Goal: Task Accomplishment & Management: Manage account settings

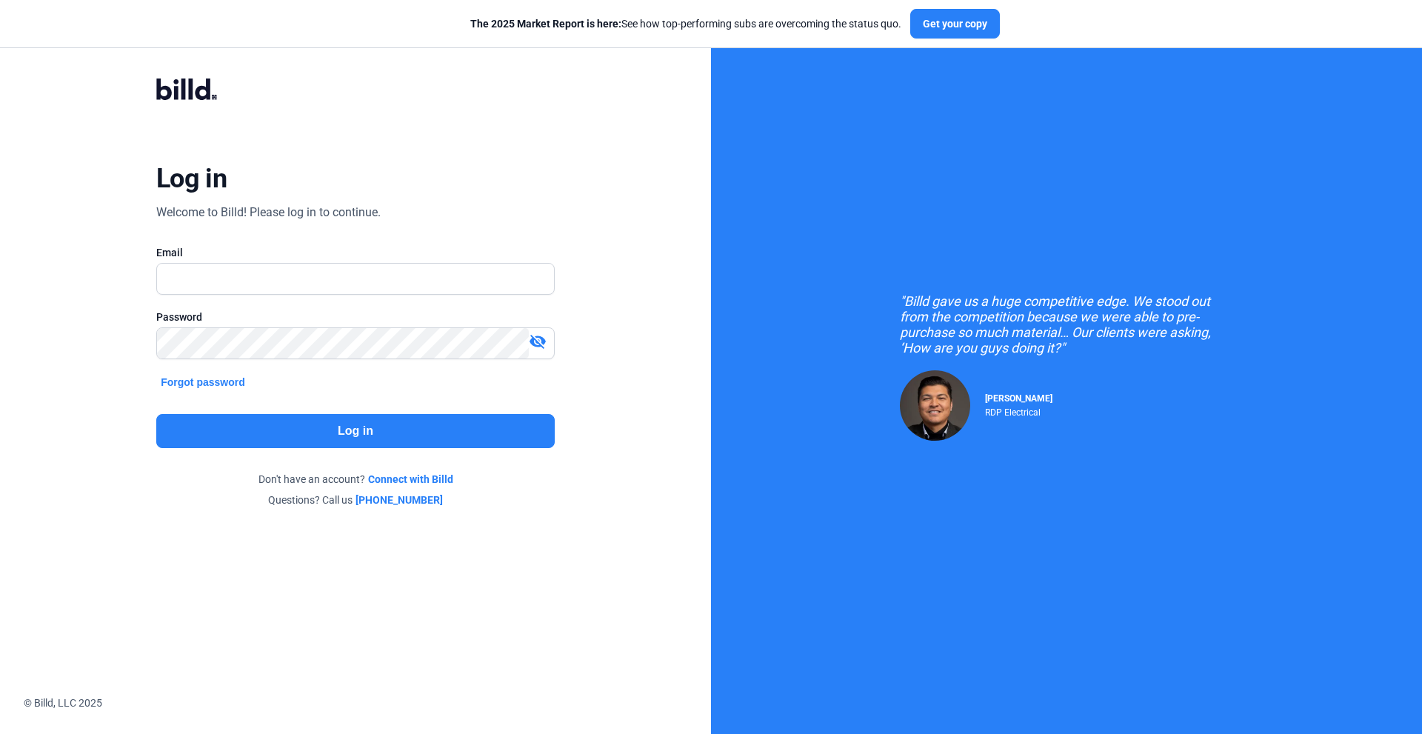
type input "[EMAIL_ADDRESS][DOMAIN_NAME]"
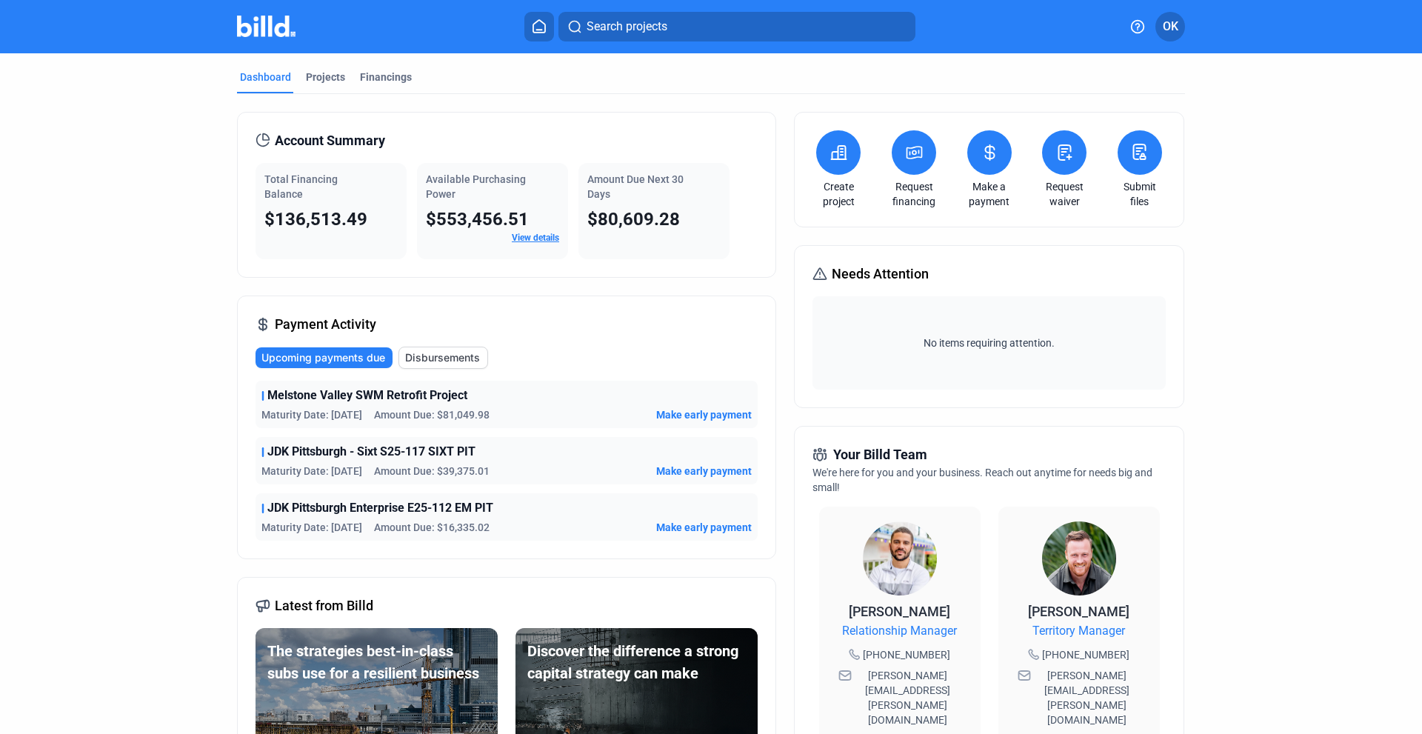
click at [989, 159] on icon at bounding box center [990, 153] width 19 height 18
